Goal: Task Accomplishment & Management: Complete application form

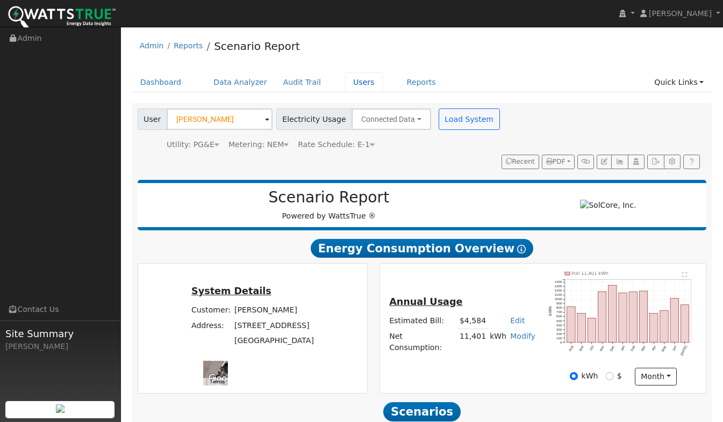
drag, startPoint x: 0, startPoint y: 0, endPoint x: 353, endPoint y: 85, distance: 363.2
click at [354, 85] on link "Users" at bounding box center [364, 83] width 38 height 20
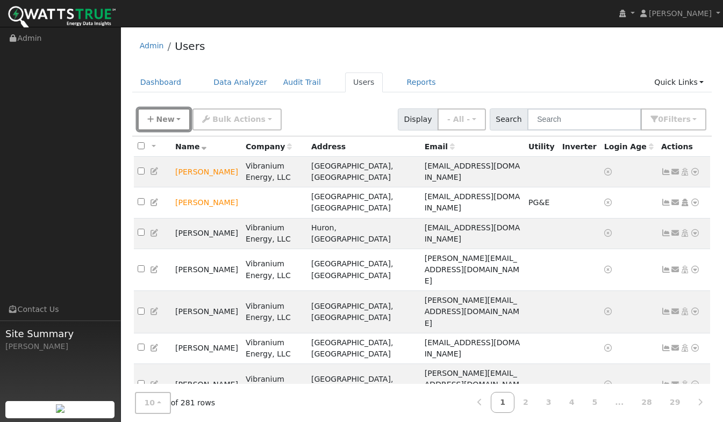
click at [164, 118] on span "New" at bounding box center [165, 119] width 18 height 9
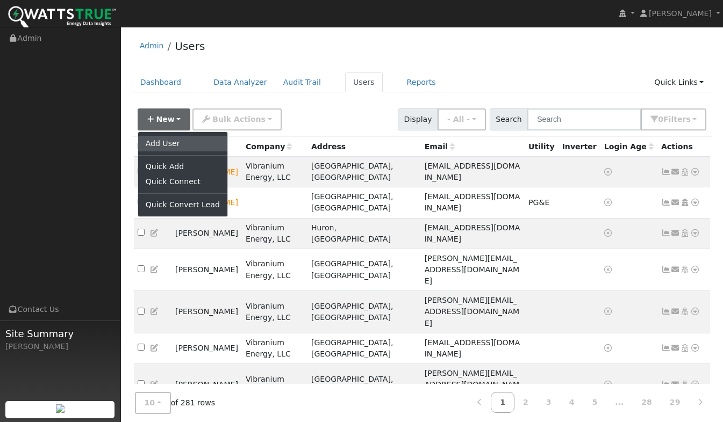
click at [169, 142] on link "Add User" at bounding box center [182, 143] width 89 height 15
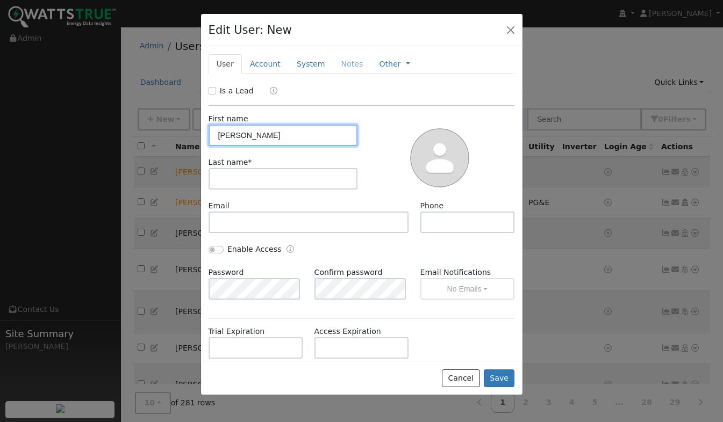
type input "Charlie"
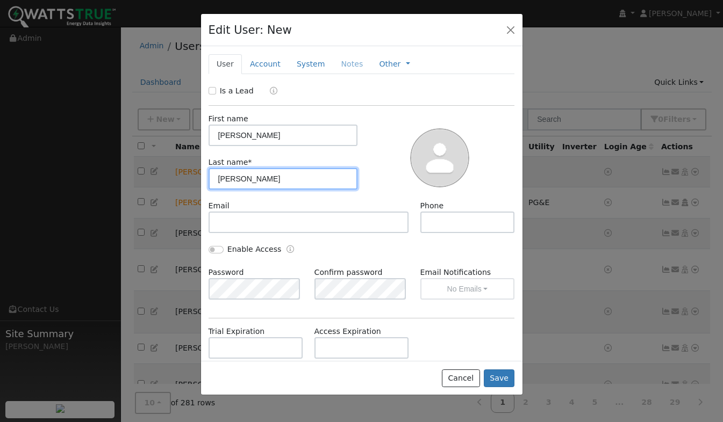
type input "Perrotta"
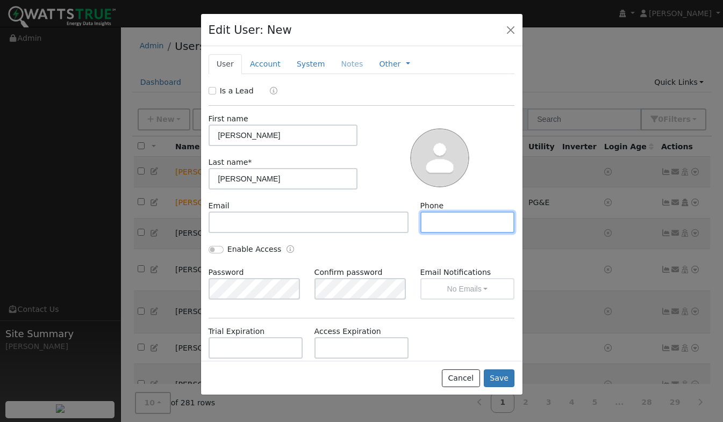
click at [426, 222] on input "text" at bounding box center [467, 222] width 95 height 21
type input "5303607942"
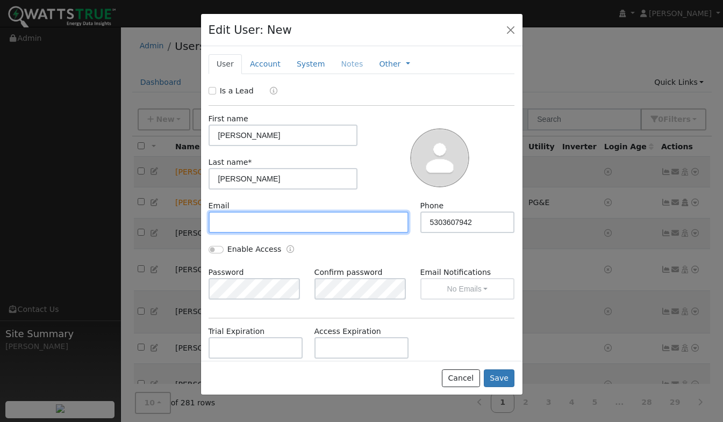
click at [226, 220] on input "text" at bounding box center [308, 222] width 200 height 21
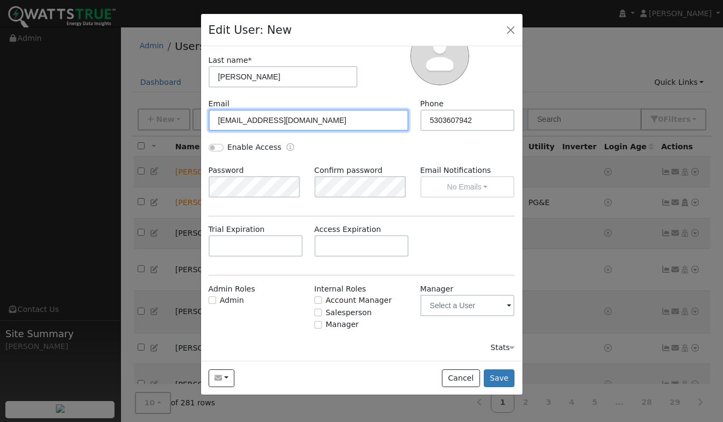
type input "cperro66@gmail.com"
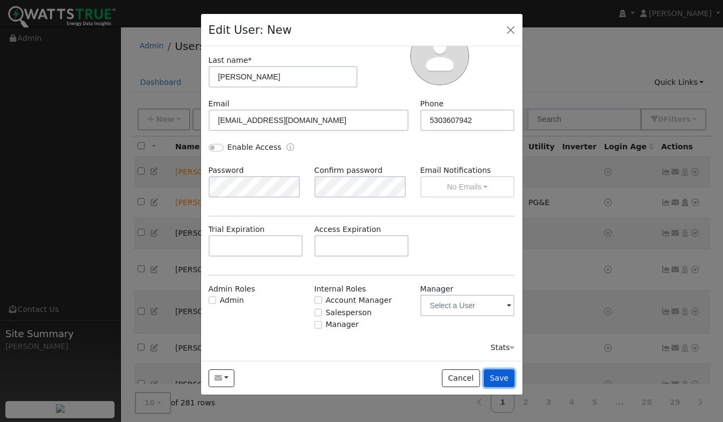
click at [503, 383] on button "Save" at bounding box center [499, 379] width 31 height 18
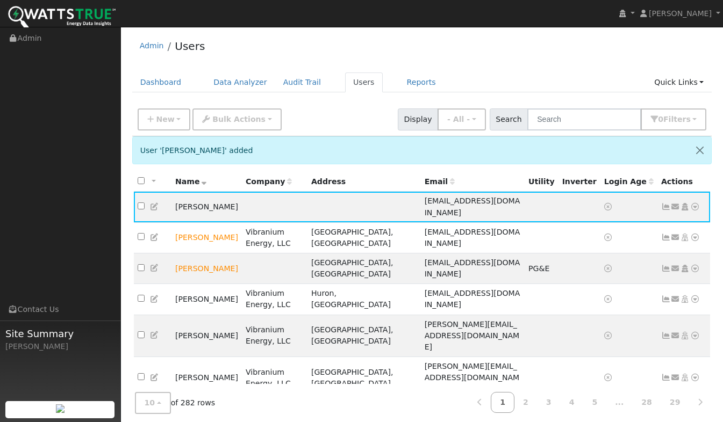
click at [695, 206] on icon at bounding box center [695, 207] width 10 height 8
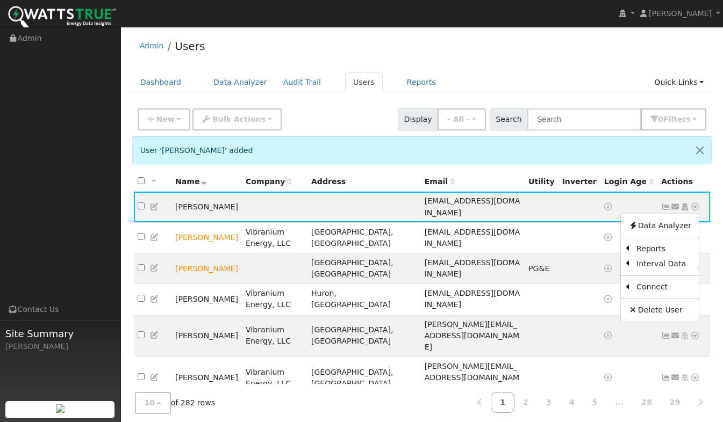
click at [0, 0] on link "Utility" at bounding box center [0, 0] width 0 height 0
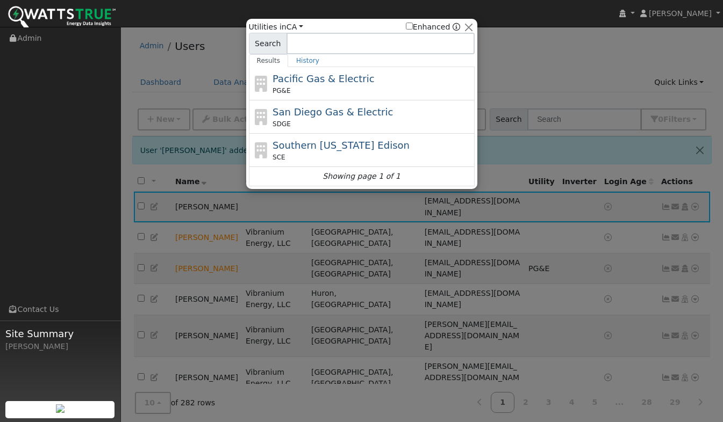
click at [297, 84] on span "Pacific Gas & Electric" at bounding box center [323, 78] width 102 height 11
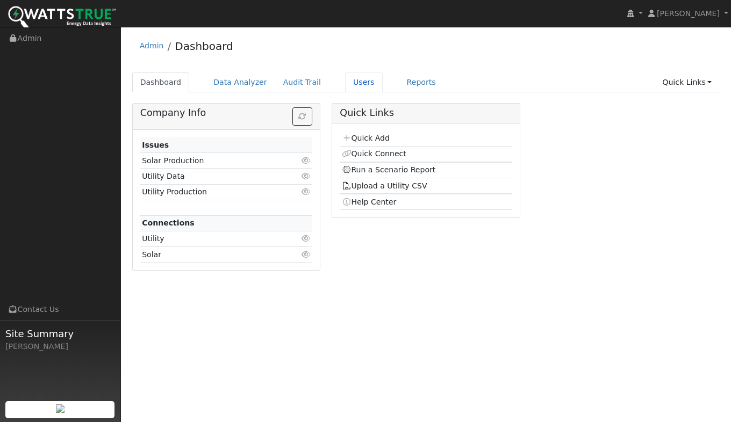
click at [355, 87] on link "Users" at bounding box center [364, 83] width 38 height 20
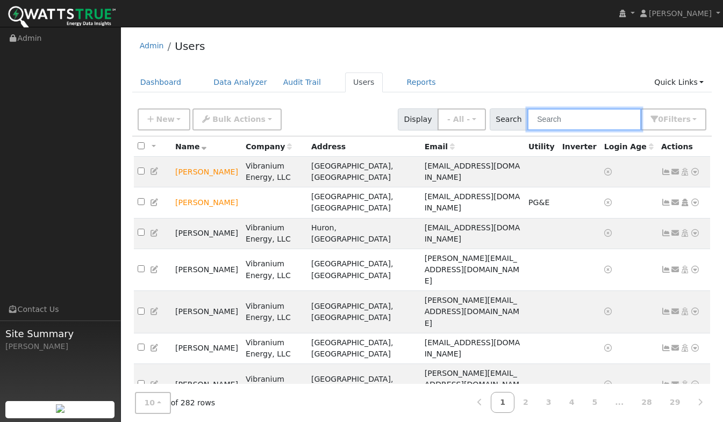
click at [557, 123] on input "text" at bounding box center [584, 120] width 114 height 22
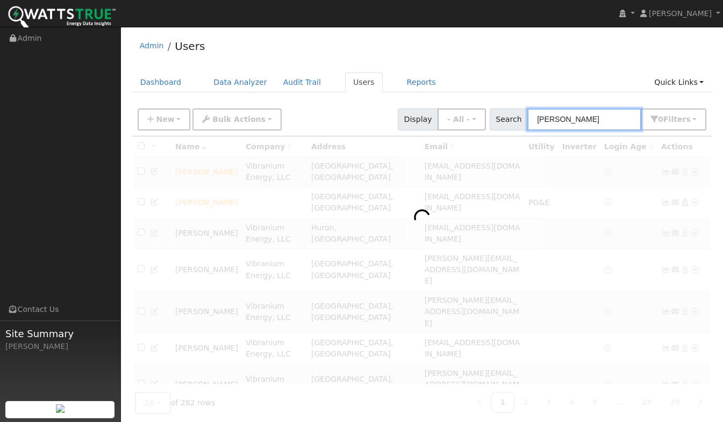
type input "Charlie"
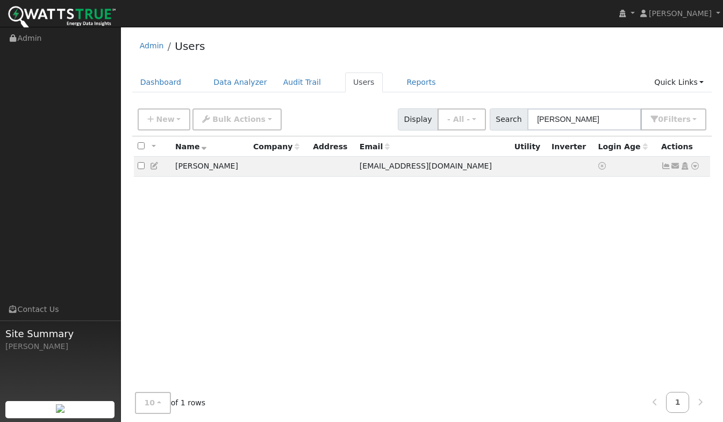
click at [693, 169] on icon at bounding box center [695, 166] width 10 height 8
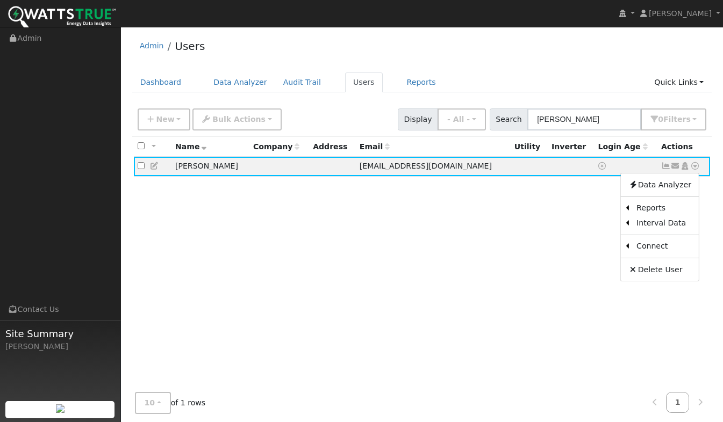
click at [0, 0] on link "Utility" at bounding box center [0, 0] width 0 height 0
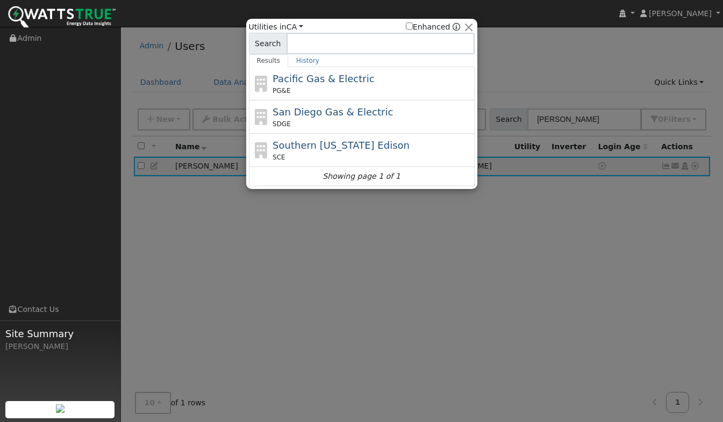
click at [283, 87] on span "PG&E" at bounding box center [281, 91] width 18 height 10
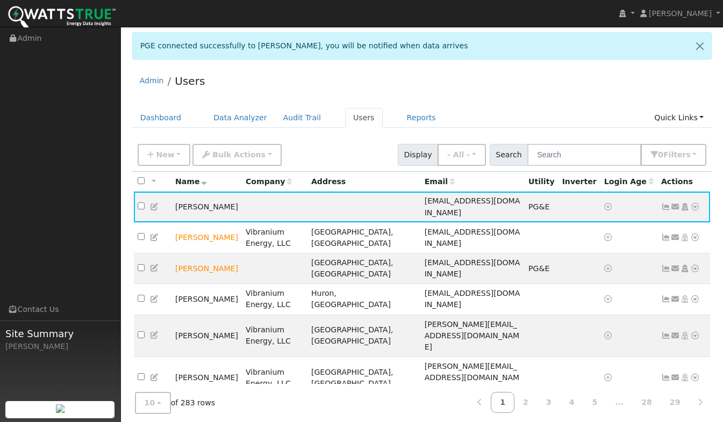
click at [695, 203] on icon at bounding box center [695, 207] width 10 height 8
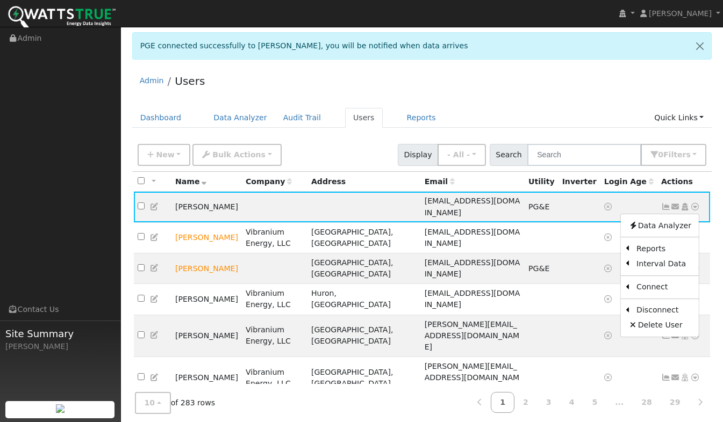
click at [0, 0] on link "Scenario" at bounding box center [0, 0] width 0 height 0
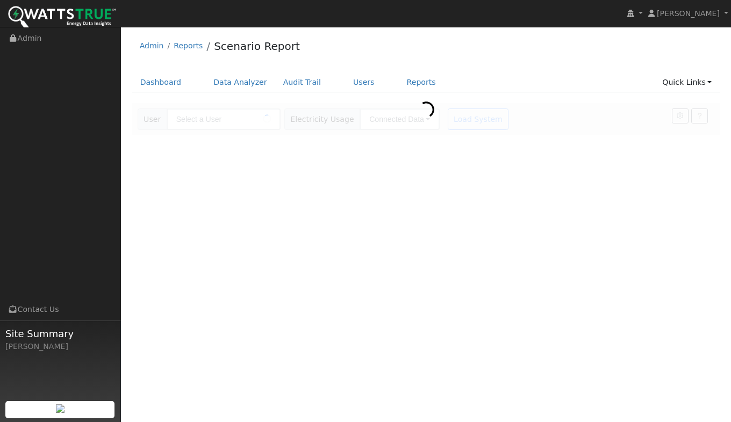
type input "[PERSON_NAME]"
